Goal: Transaction & Acquisition: Obtain resource

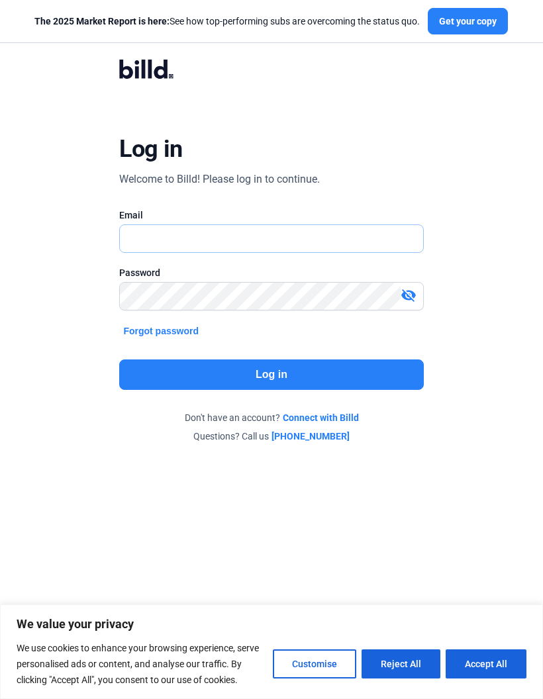
click at [191, 238] on input "text" at bounding box center [264, 238] width 289 height 27
type input "B"
type input "[EMAIL_ADDRESS][DOMAIN_NAME]"
click at [289, 370] on button "Log in" at bounding box center [271, 375] width 304 height 30
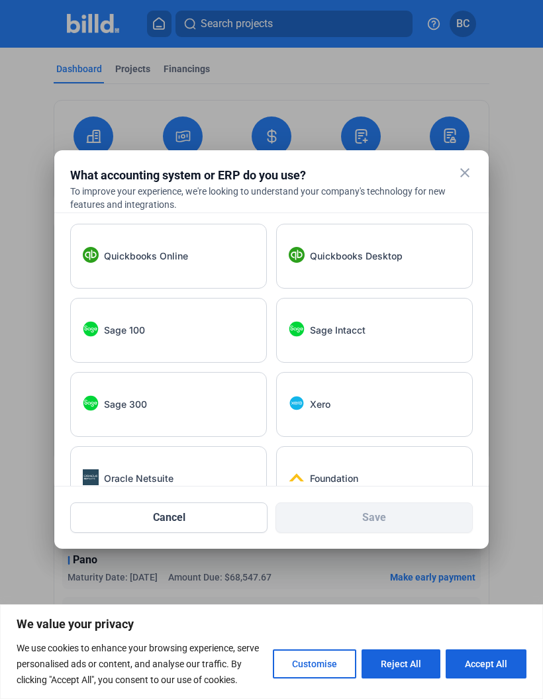
click at [440, 92] on div at bounding box center [271, 349] width 543 height 699
click at [472, 172] on mat-icon "close" at bounding box center [465, 173] width 16 height 16
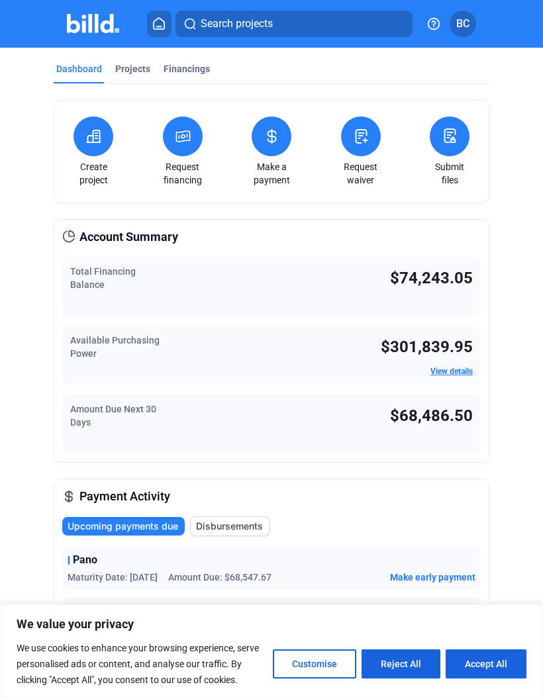
click at [186, 135] on icon at bounding box center [183, 136] width 17 height 16
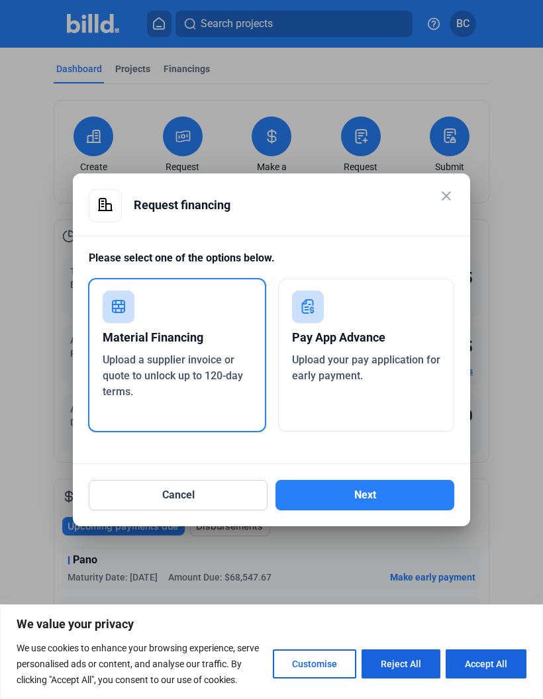
click at [378, 496] on button "Next" at bounding box center [364, 495] width 179 height 30
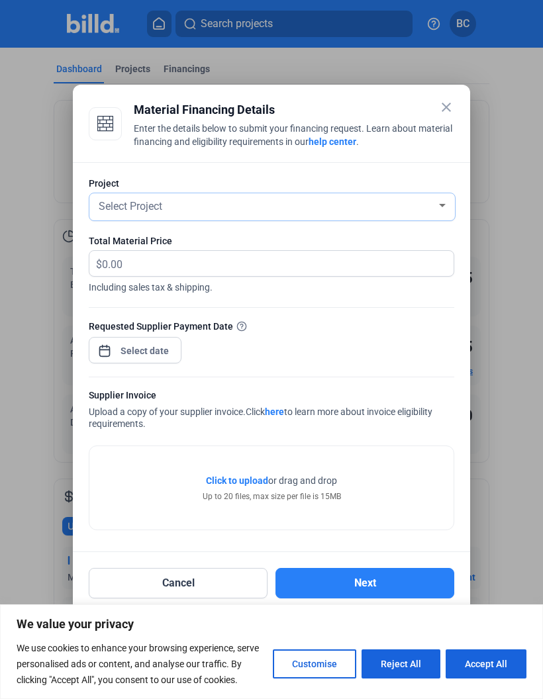
click at [185, 201] on div "Select Project" at bounding box center [266, 205] width 340 height 19
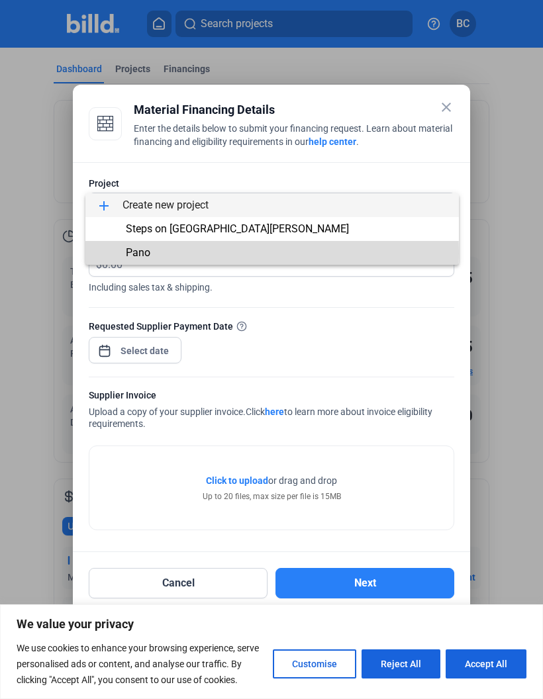
click at [156, 253] on span "Pano" at bounding box center [272, 253] width 352 height 24
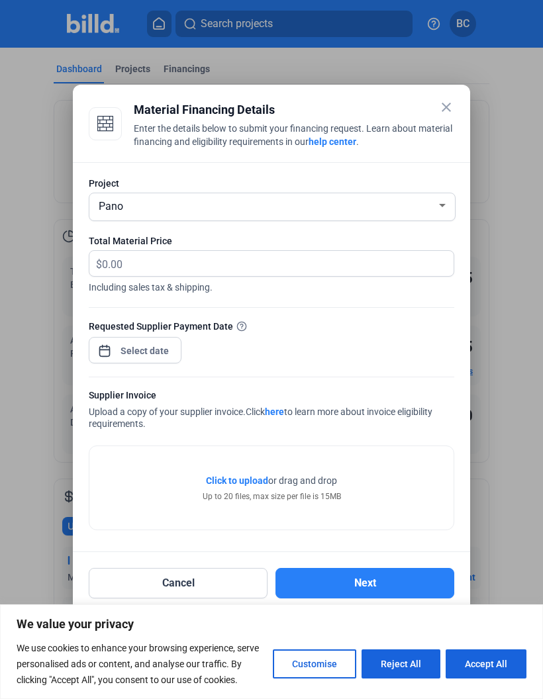
click at [158, 517] on div "Click to upload Tap to upload or drag and drop Up to 20 files, max size per fil…" at bounding box center [271, 487] width 364 height 83
click at [150, 352] on div "close Material Financing Details Enter the details below to submit your financi…" at bounding box center [271, 349] width 543 height 699
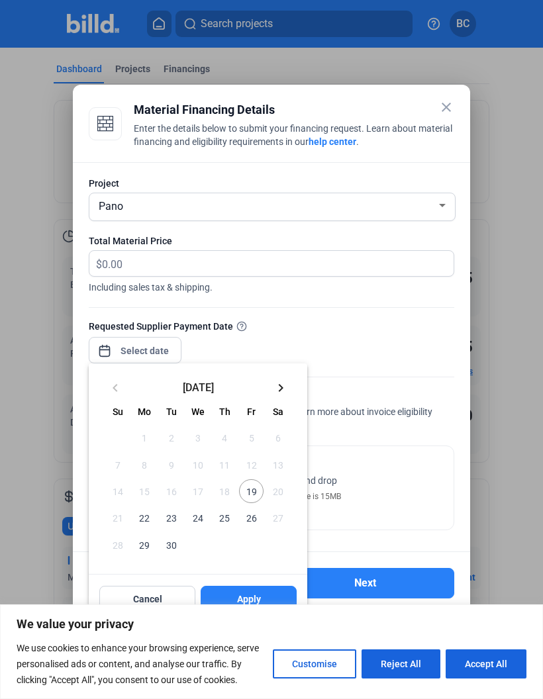
click at [255, 491] on span "19" at bounding box center [251, 491] width 24 height 24
click at [144, 520] on span "22" at bounding box center [144, 518] width 24 height 24
click at [499, 663] on button "Accept All" at bounding box center [486, 664] width 81 height 29
checkbox input "true"
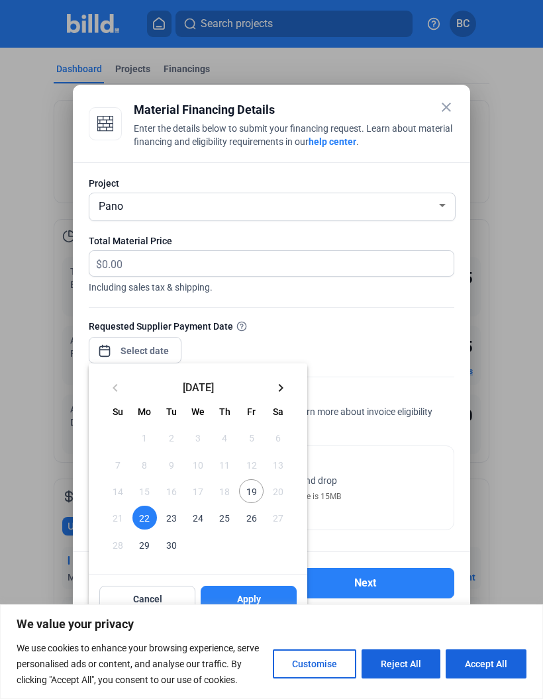
checkbox input "true"
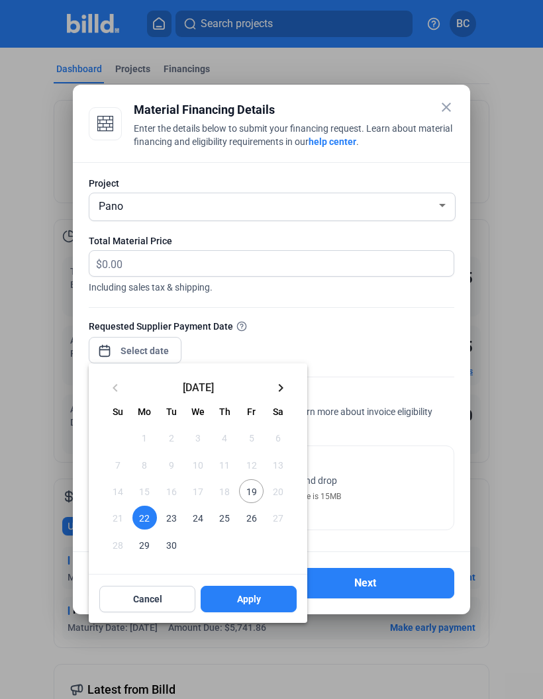
click at [253, 597] on span "Apply" at bounding box center [249, 599] width 24 height 13
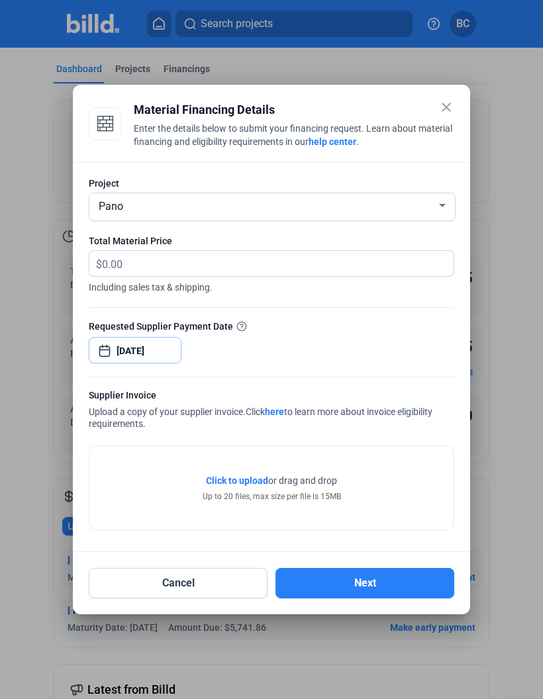
click at [148, 352] on input "[DATE]" at bounding box center [145, 351] width 57 height 16
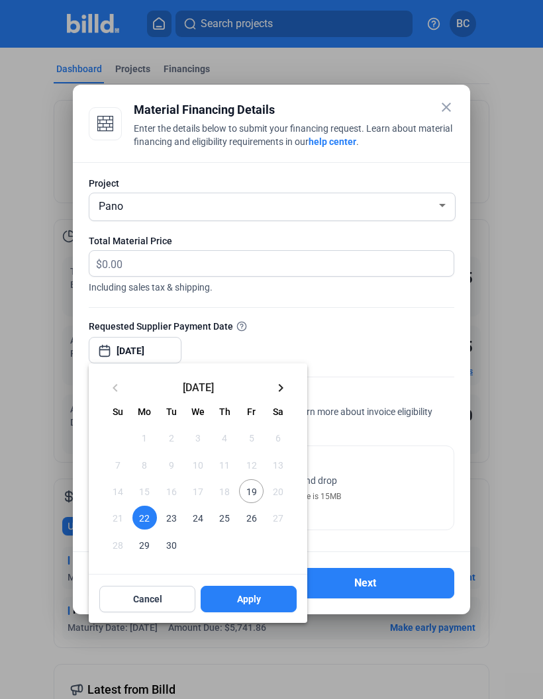
click at [252, 496] on span "19" at bounding box center [251, 491] width 24 height 24
click at [258, 600] on span "Apply" at bounding box center [249, 599] width 24 height 13
type input "[DATE]"
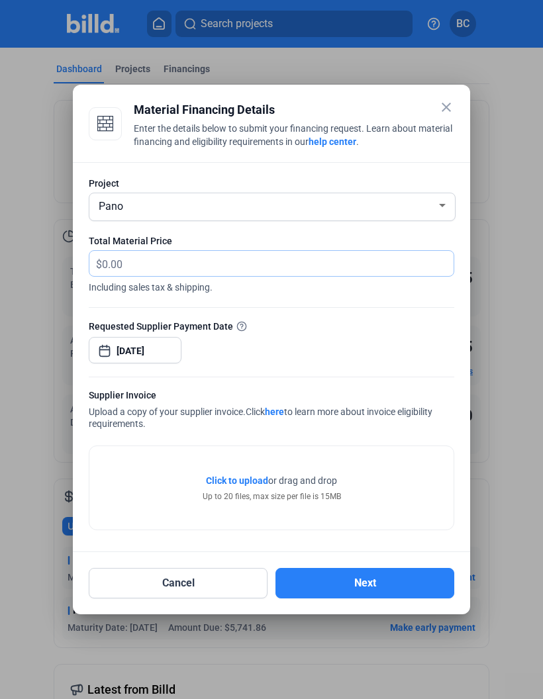
click at [152, 260] on input "text" at bounding box center [270, 264] width 336 height 26
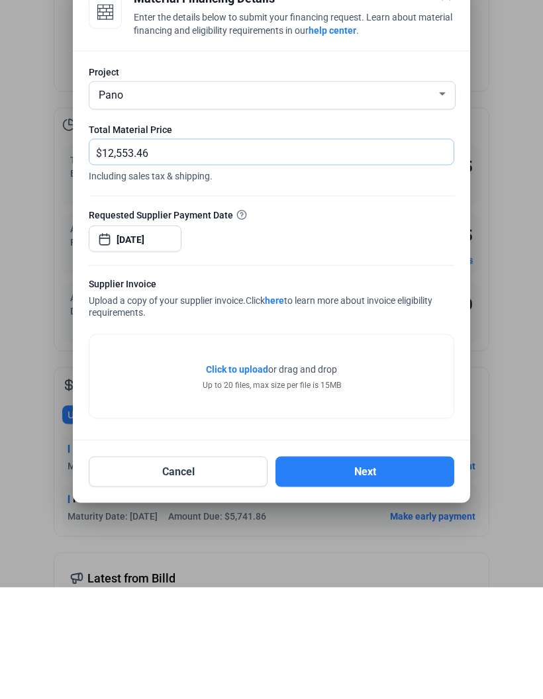
type input "12,553.46"
click at [242, 475] on span "Click to upload" at bounding box center [237, 480] width 62 height 11
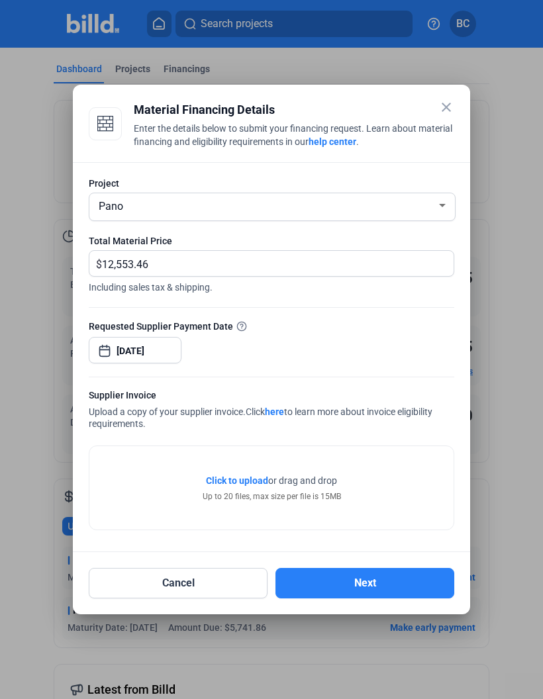
click at [249, 480] on span "Click to upload" at bounding box center [237, 480] width 62 height 11
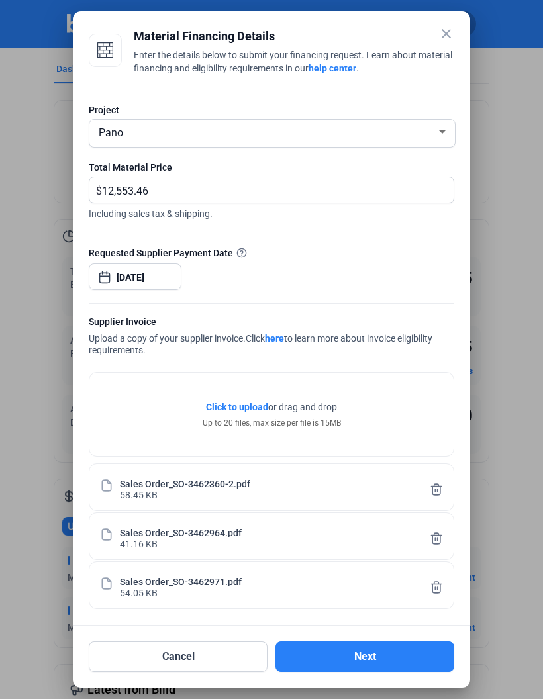
click at [380, 655] on button "Next" at bounding box center [364, 657] width 179 height 30
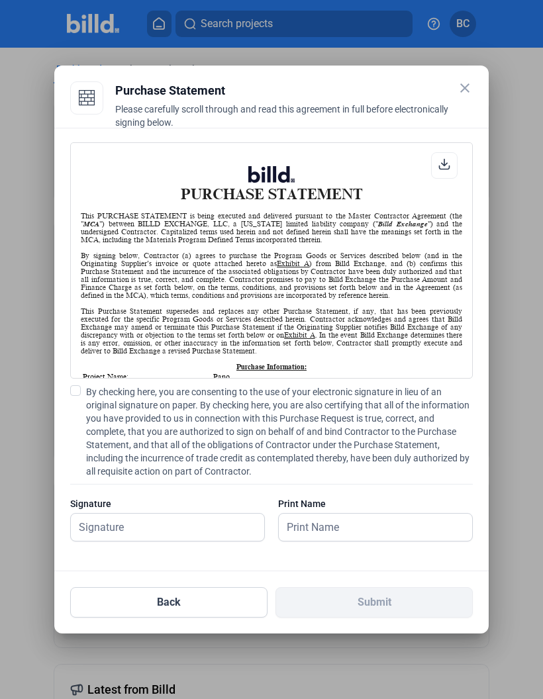
scroll to position [1, 0]
click at [131, 527] on input "text" at bounding box center [161, 527] width 180 height 27
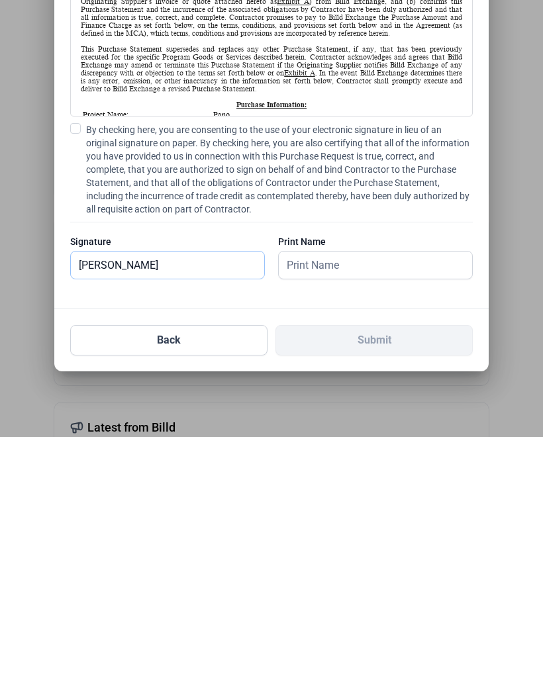
type input "[PERSON_NAME]"
click at [336, 514] on input "text" at bounding box center [369, 527] width 180 height 27
type input "[PERSON_NAME]"
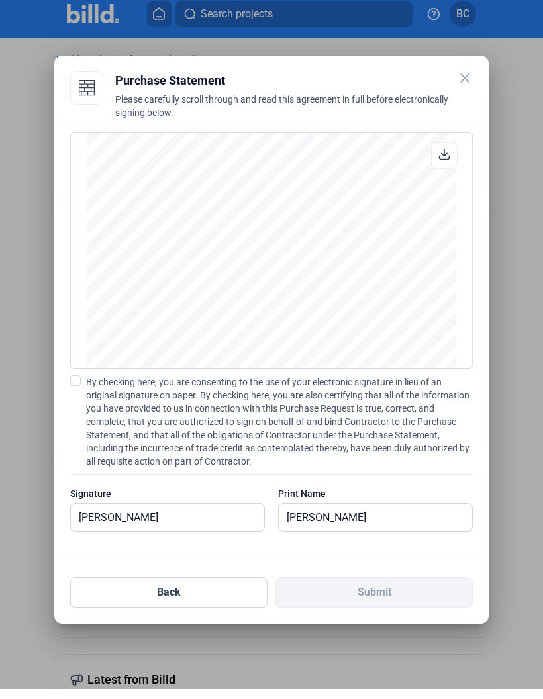
scroll to position [0, 0]
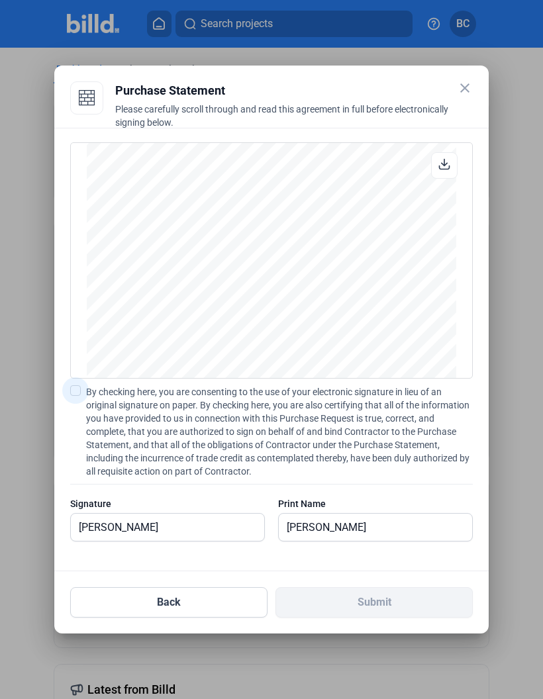
click at [78, 395] on span at bounding box center [75, 390] width 11 height 11
click at [0, 0] on input "By checking here, you are consenting to the use of your electronic signature in…" at bounding box center [0, 0] width 0 height 0
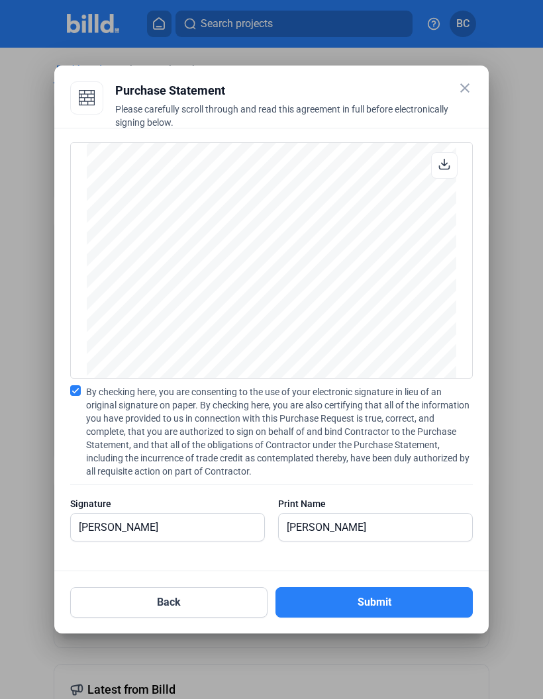
click at [384, 599] on button "Submit" at bounding box center [373, 602] width 197 height 30
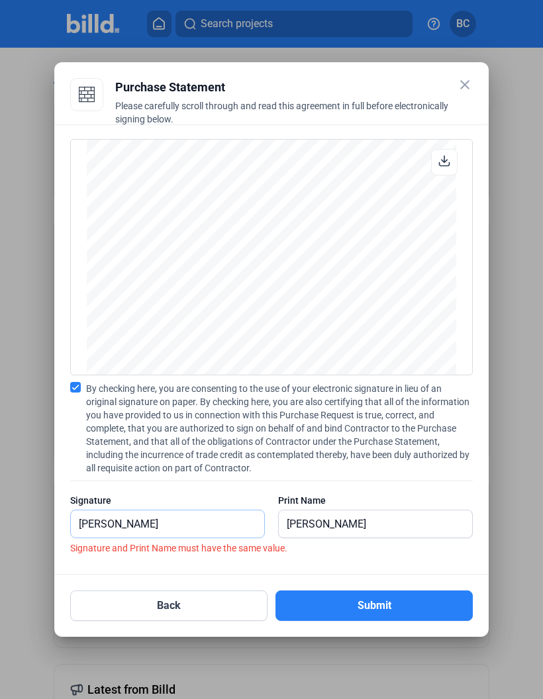
click at [98, 526] on input "[PERSON_NAME]" at bounding box center [161, 524] width 180 height 27
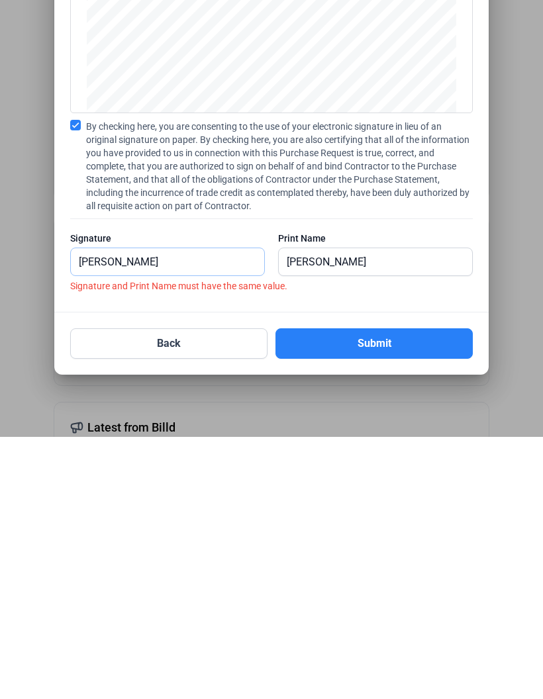
click at [132, 511] on input "[PERSON_NAME]" at bounding box center [167, 524] width 193 height 27
click at [123, 511] on input "[PERSON_NAME]" at bounding box center [167, 524] width 193 height 27
click at [322, 511] on input "[PERSON_NAME]" at bounding box center [369, 524] width 180 height 27
click at [321, 511] on input "[PERSON_NAME]" at bounding box center [375, 524] width 193 height 27
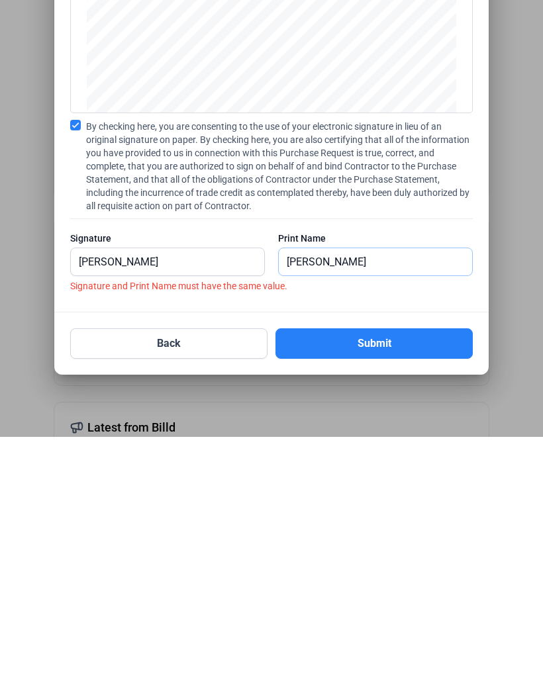
click at [328, 511] on input "[PERSON_NAME]" at bounding box center [375, 524] width 193 height 27
click at [338, 511] on input "[PERSON_NAME]" at bounding box center [375, 524] width 193 height 27
click at [336, 511] on input "[PERSON_NAME]" at bounding box center [375, 524] width 193 height 27
click at [305, 511] on input "[PERSON_NAME]" at bounding box center [375, 524] width 193 height 27
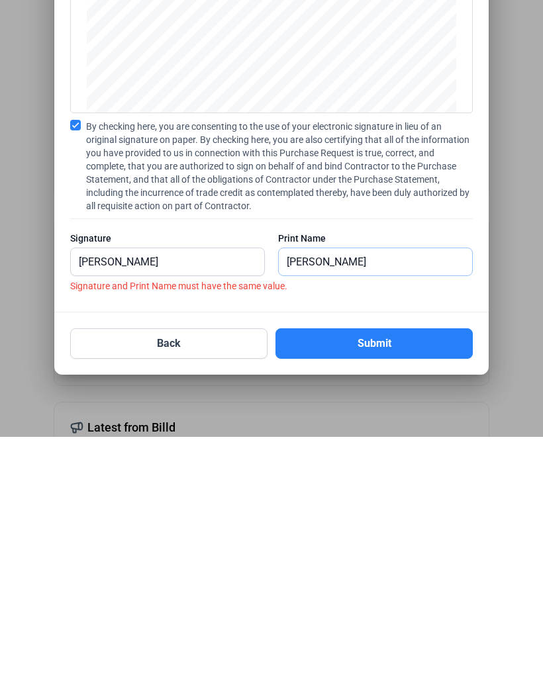
click at [304, 511] on input "[PERSON_NAME]" at bounding box center [375, 524] width 193 height 27
click at [307, 511] on input "[PERSON_NAME]" at bounding box center [375, 524] width 193 height 27
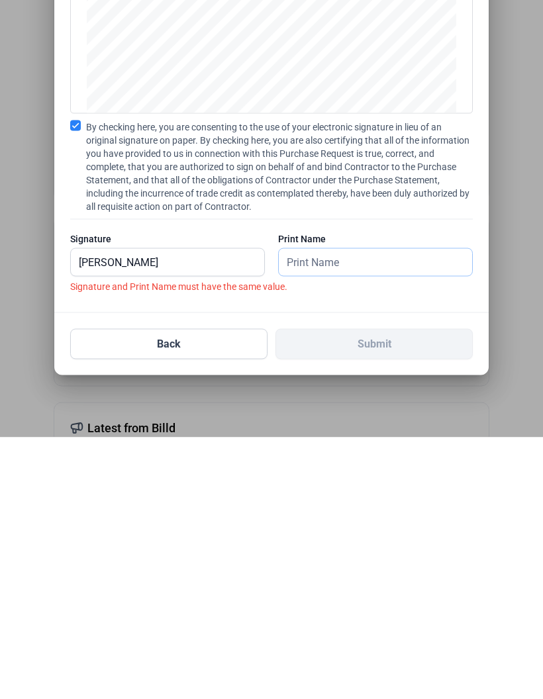
click at [320, 511] on input "text" at bounding box center [375, 524] width 193 height 27
paste input "[PERSON_NAME]"
type input "[PERSON_NAME]"
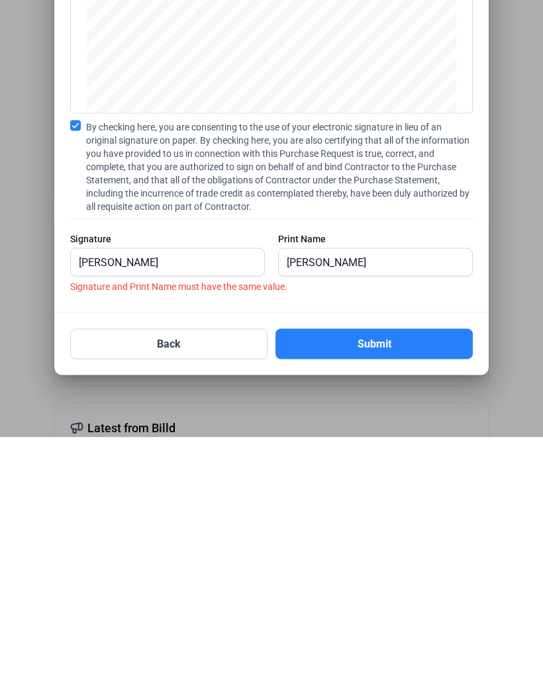
click at [384, 591] on button "Submit" at bounding box center [373, 606] width 197 height 30
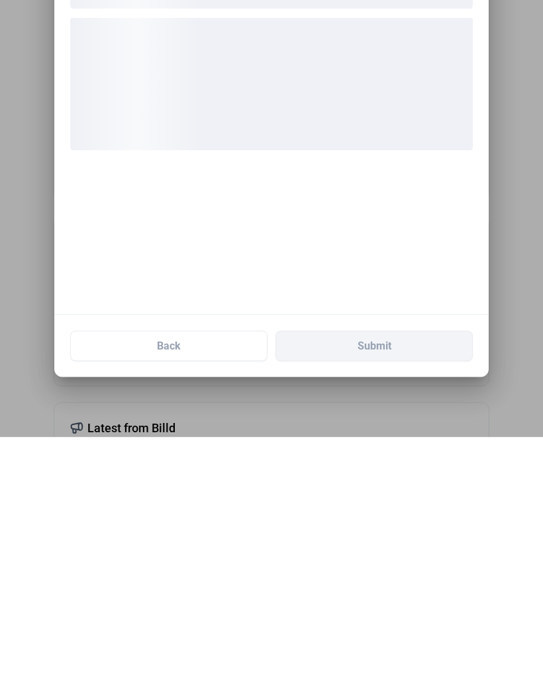
scroll to position [53, 0]
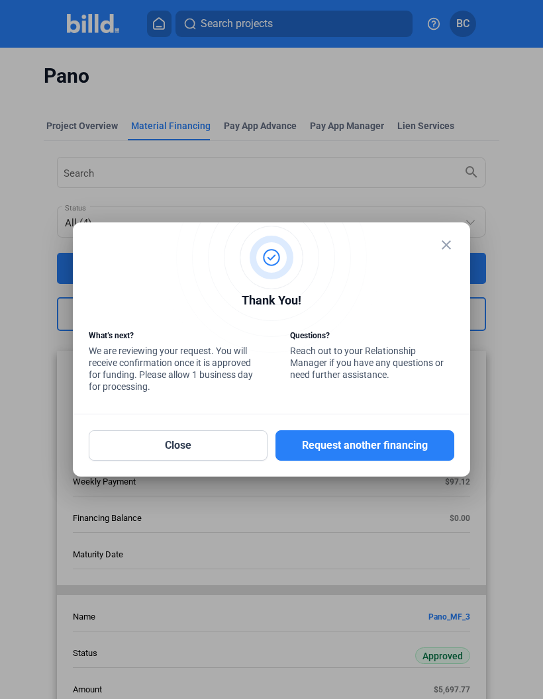
click at [205, 446] on button "Close" at bounding box center [178, 445] width 179 height 30
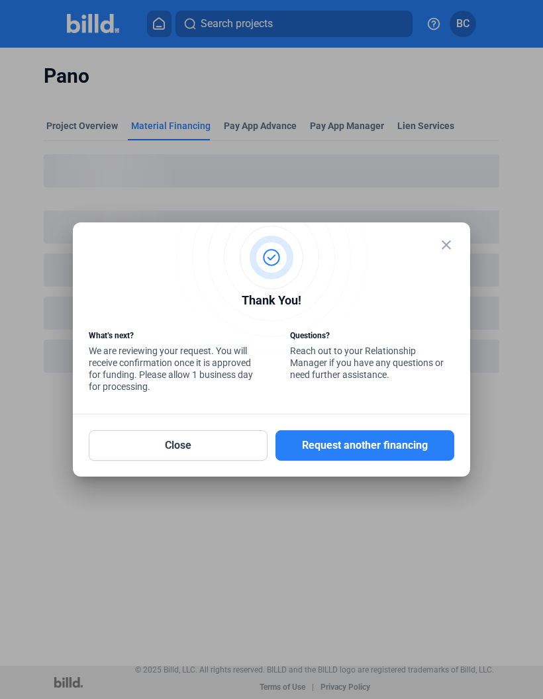
click at [202, 446] on button "Close" at bounding box center [178, 445] width 179 height 30
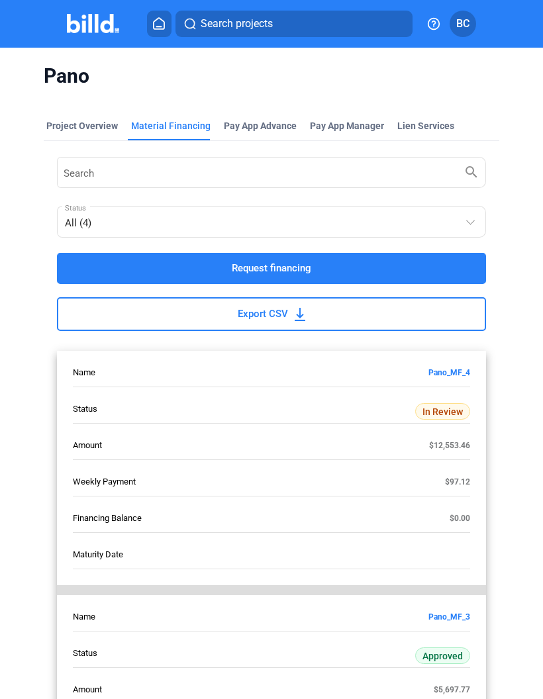
click at [93, 211] on div "All (4)" at bounding box center [265, 220] width 401 height 19
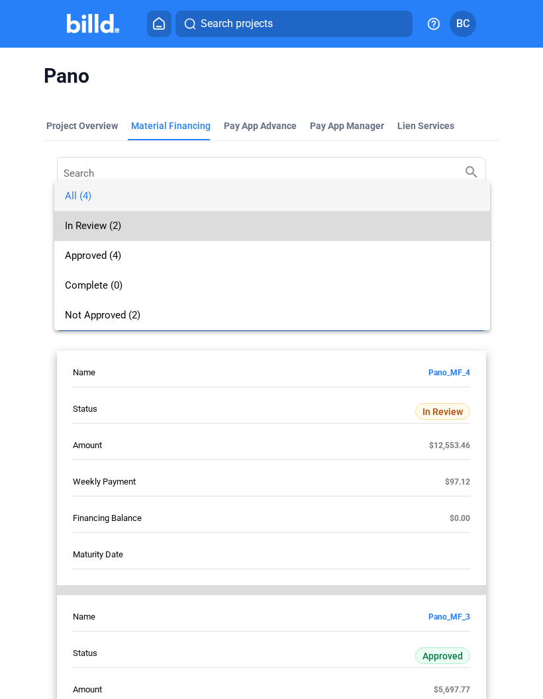
click at [97, 228] on span "In Review (2)" at bounding box center [93, 226] width 56 height 12
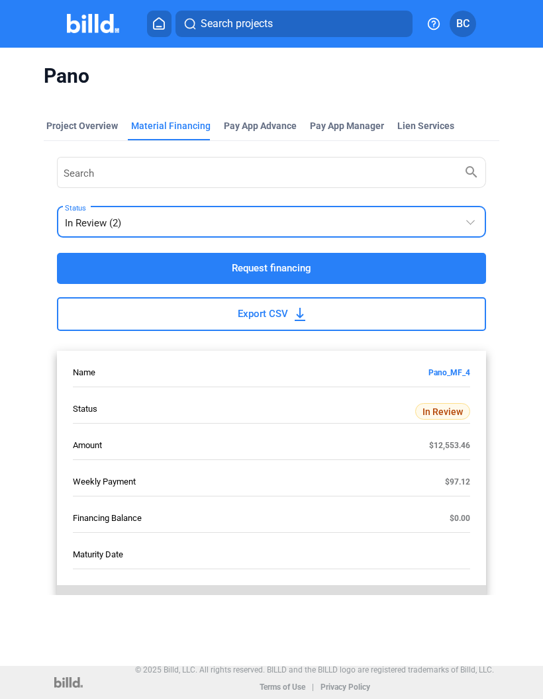
click at [165, 211] on div "In Review (2)" at bounding box center [265, 220] width 401 height 19
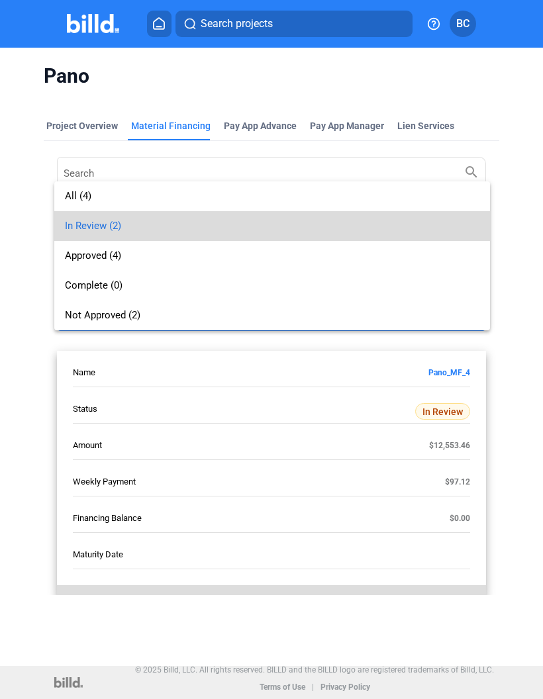
click at [104, 219] on span "In Review (2)" at bounding box center [272, 226] width 415 height 30
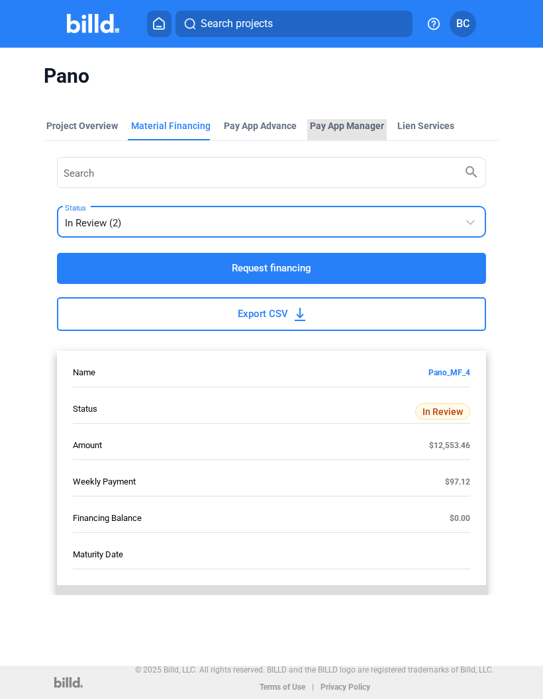
click at [351, 119] on span "Pay App Manager" at bounding box center [347, 125] width 74 height 13
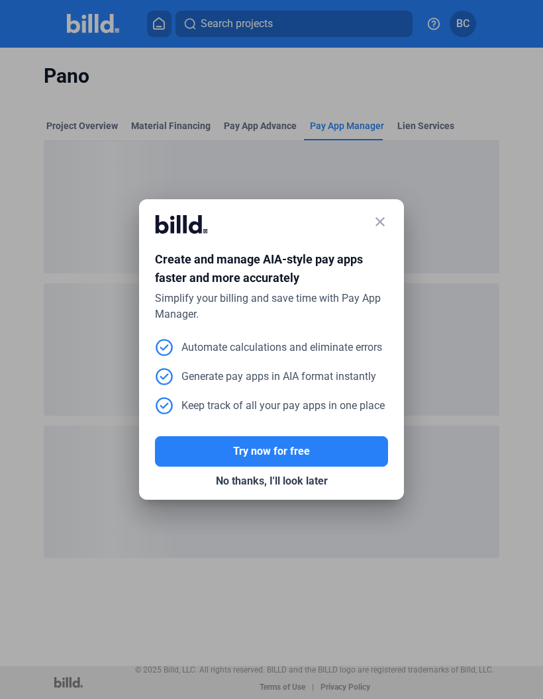
click at [385, 226] on mat-icon "close" at bounding box center [380, 222] width 16 height 16
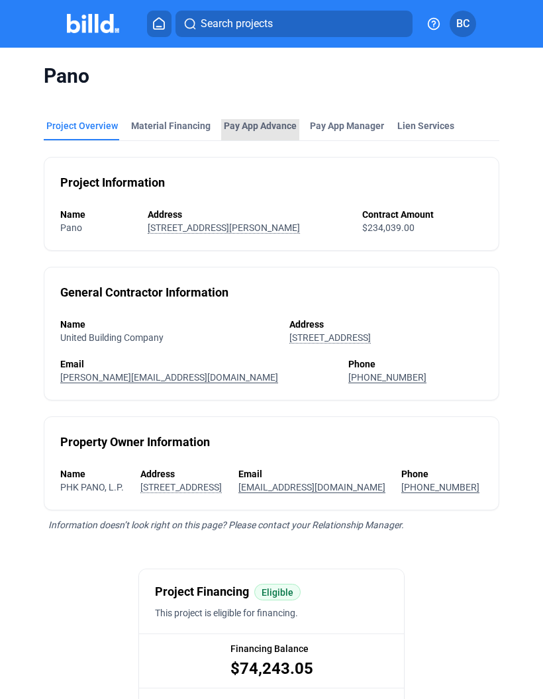
click at [261, 119] on div "Pay App Advance" at bounding box center [260, 129] width 78 height 21
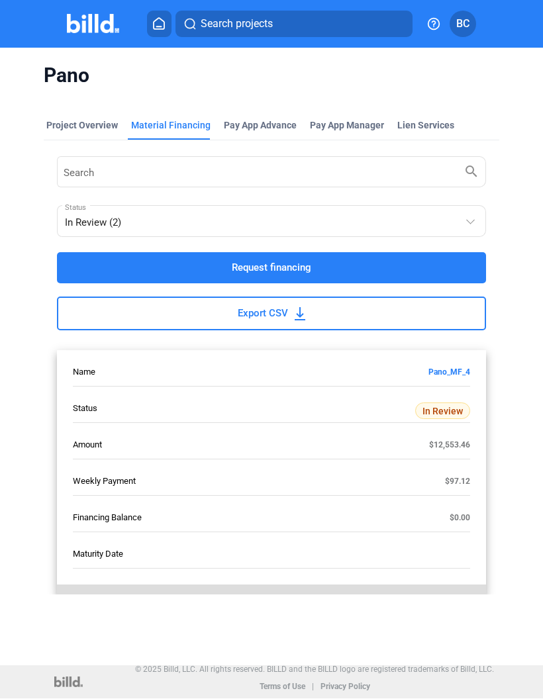
scroll to position [1, 0]
